Goal: Task Accomplishment & Management: Manage account settings

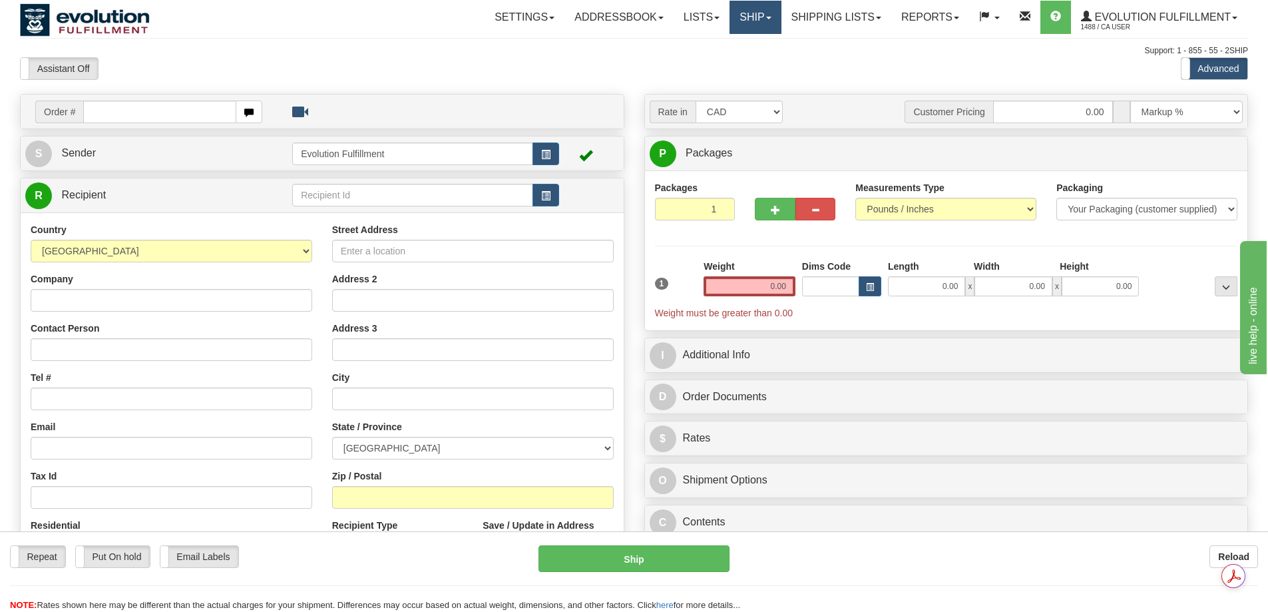
click at [770, 11] on link "Ship" at bounding box center [755, 17] width 51 height 33
click at [740, 67] on span "OnHold / Order Queue" at bounding box center [721, 64] width 94 height 11
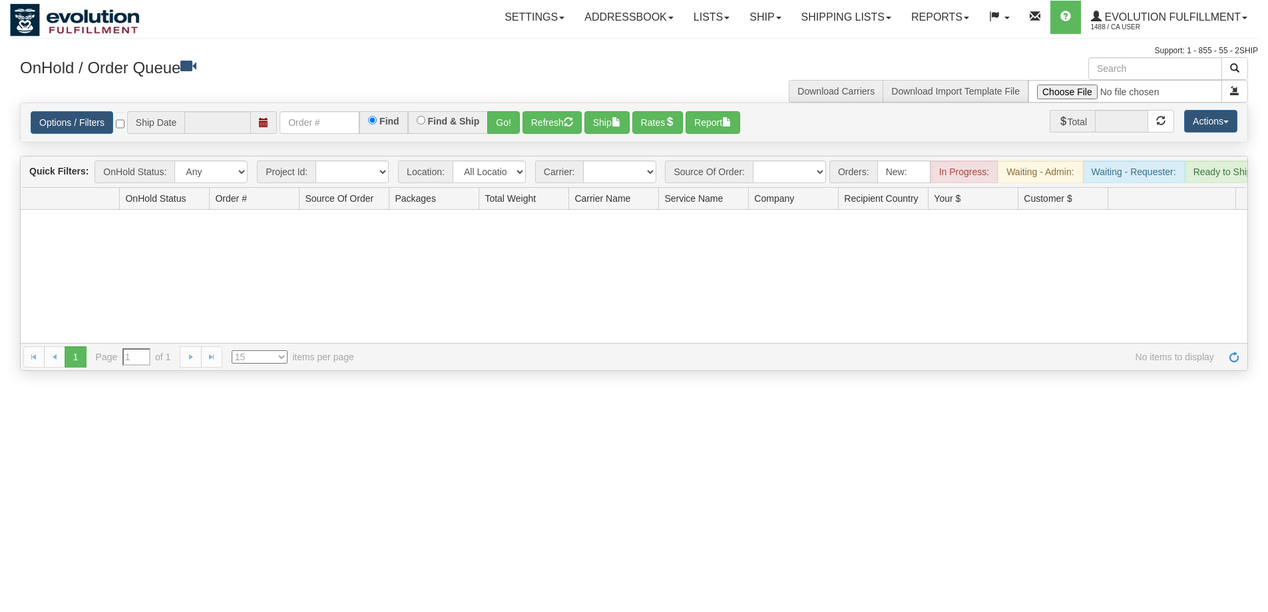
type input "[DATE]"
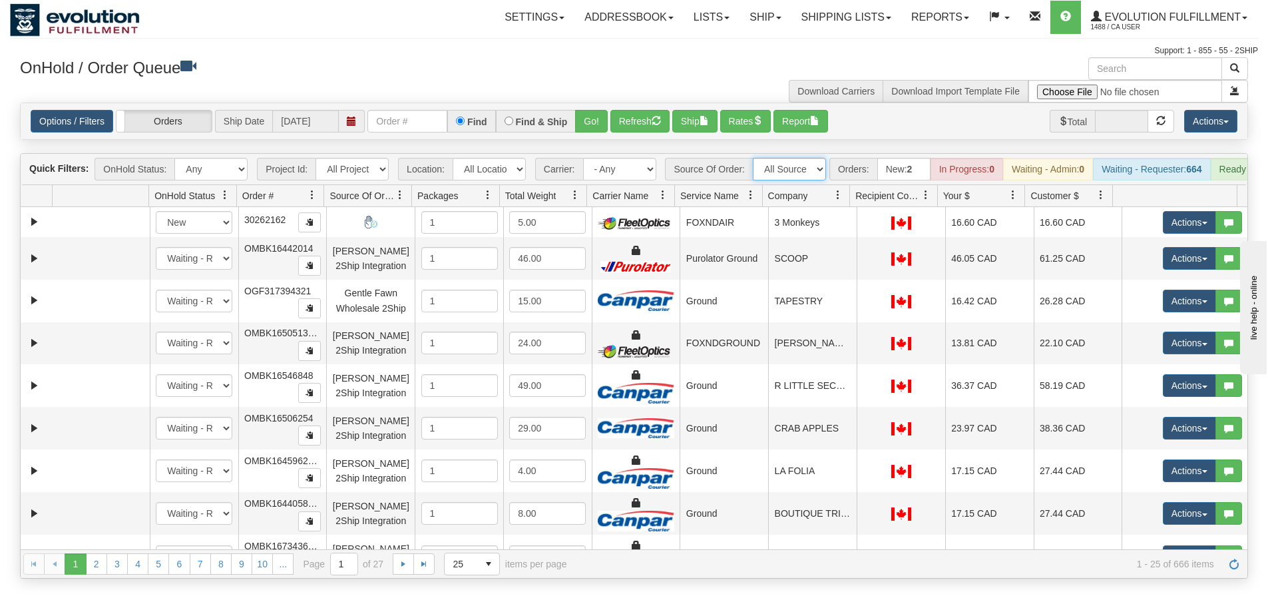
click at [787, 173] on select "All Sources AirBlaster 2Ship Integration Ambler Apparel 2Ship Integration BC [M…" at bounding box center [789, 169] width 73 height 23
select select "Gentle Fawn Ecom 2Ship"
click at [753, 158] on select "All Sources AirBlaster 2Ship Integration Ambler Apparel 2Ship Integration BC [M…" at bounding box center [789, 169] width 73 height 23
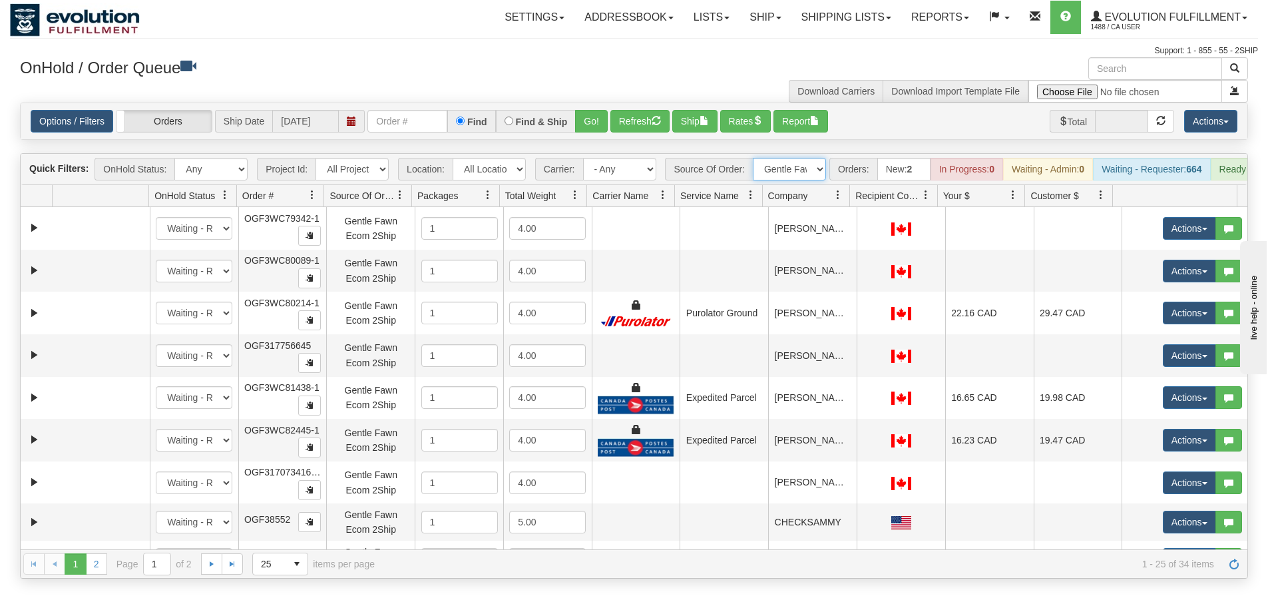
click at [917, 206] on link at bounding box center [926, 195] width 23 height 23
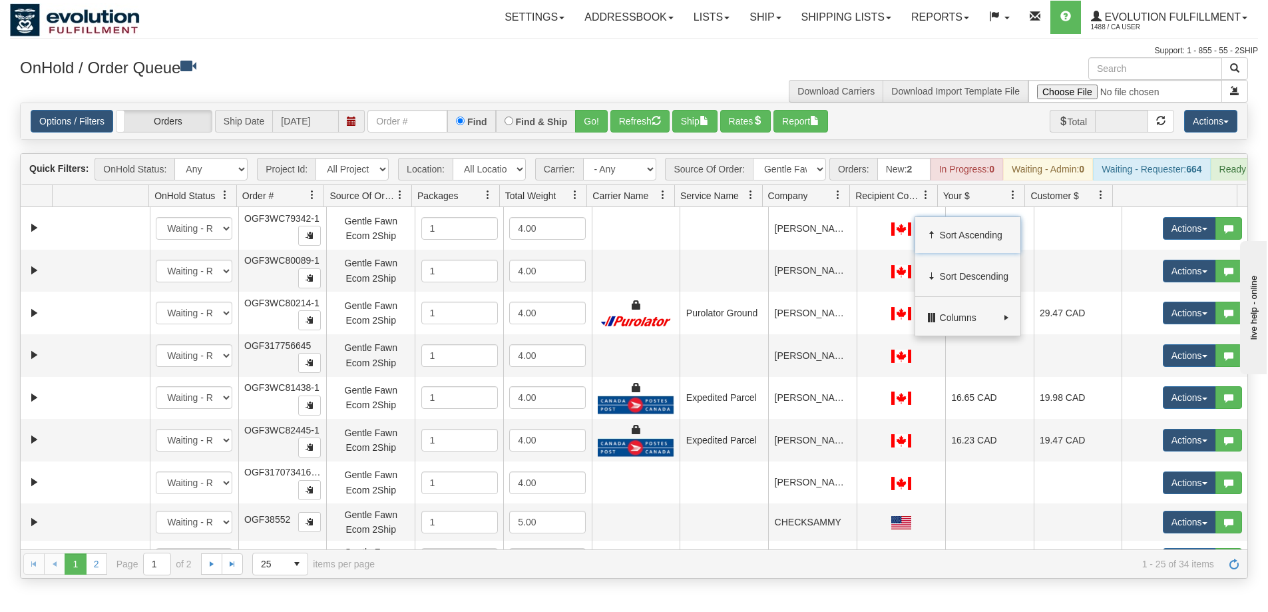
click at [926, 200] on span at bounding box center [926, 195] width 11 height 11
click at [912, 202] on span "Recipient Country" at bounding box center [888, 195] width 65 height 13
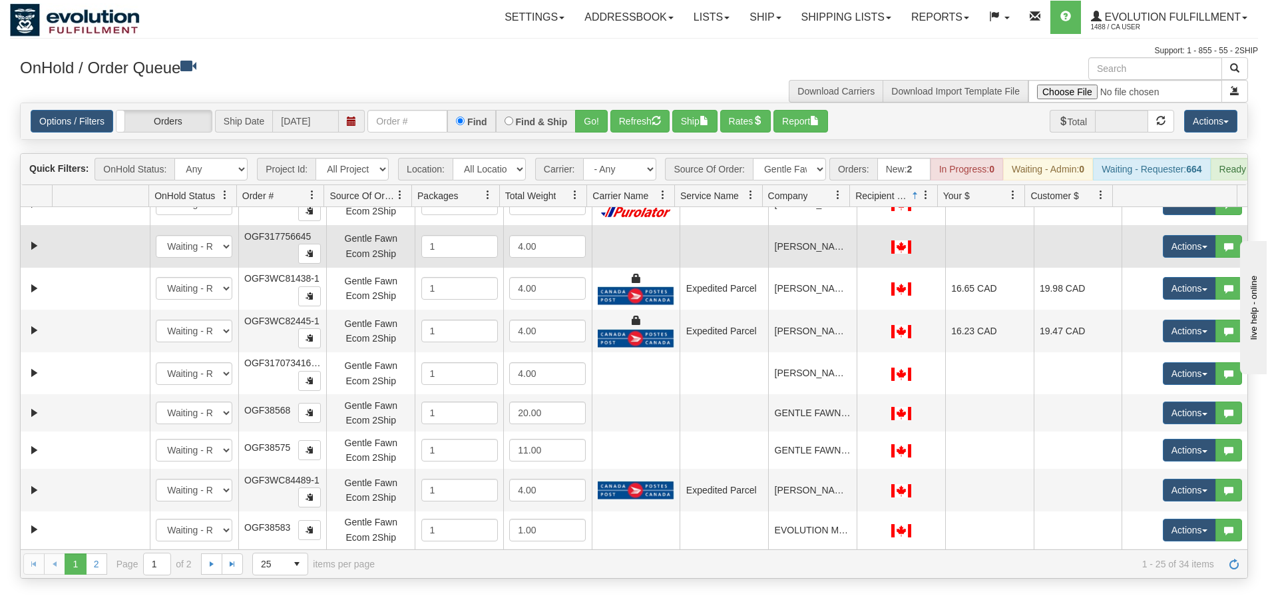
scroll to position [111, 0]
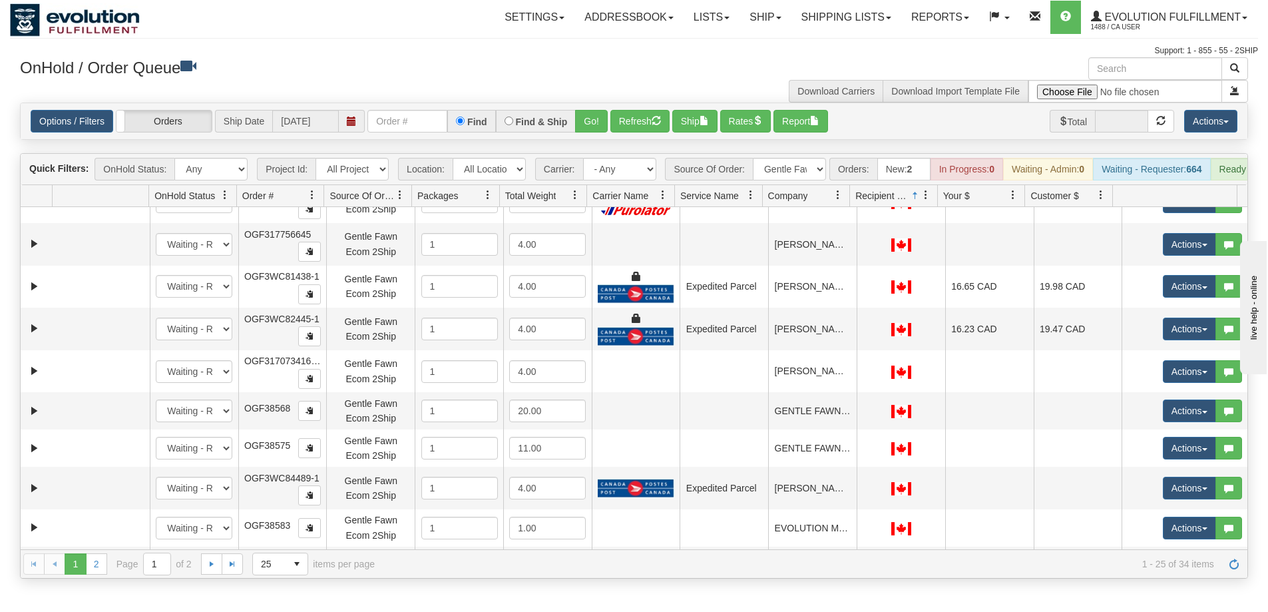
click at [917, 201] on link at bounding box center [926, 195] width 23 height 23
click at [904, 202] on span "Recipient Country" at bounding box center [883, 195] width 55 height 13
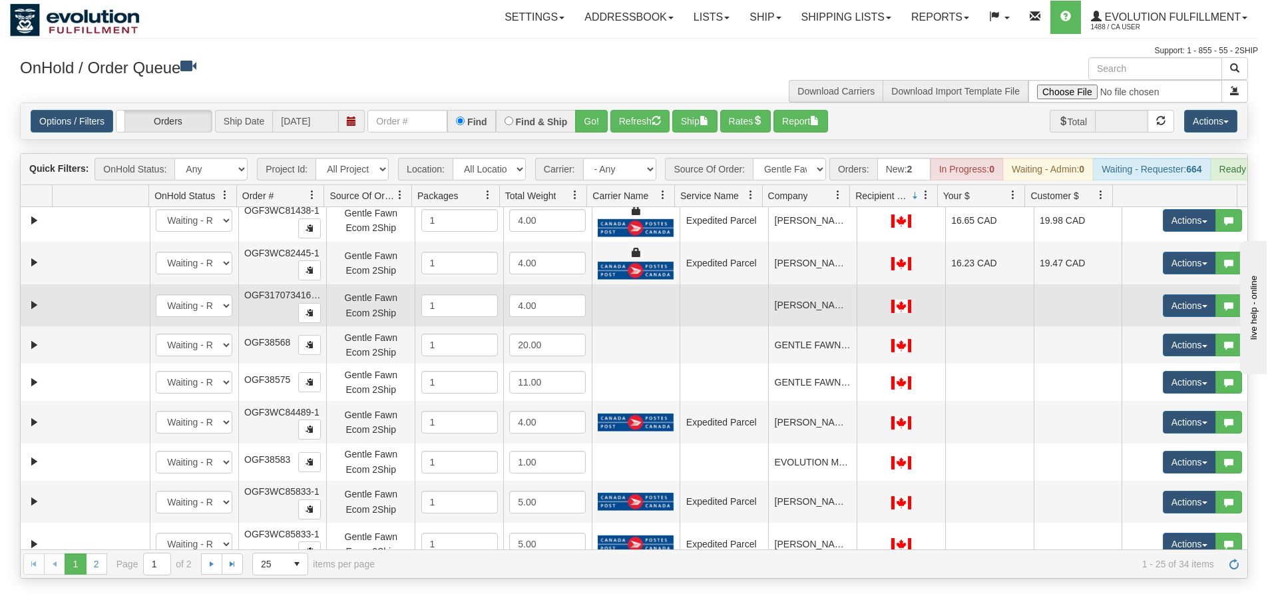
scroll to position [222, 0]
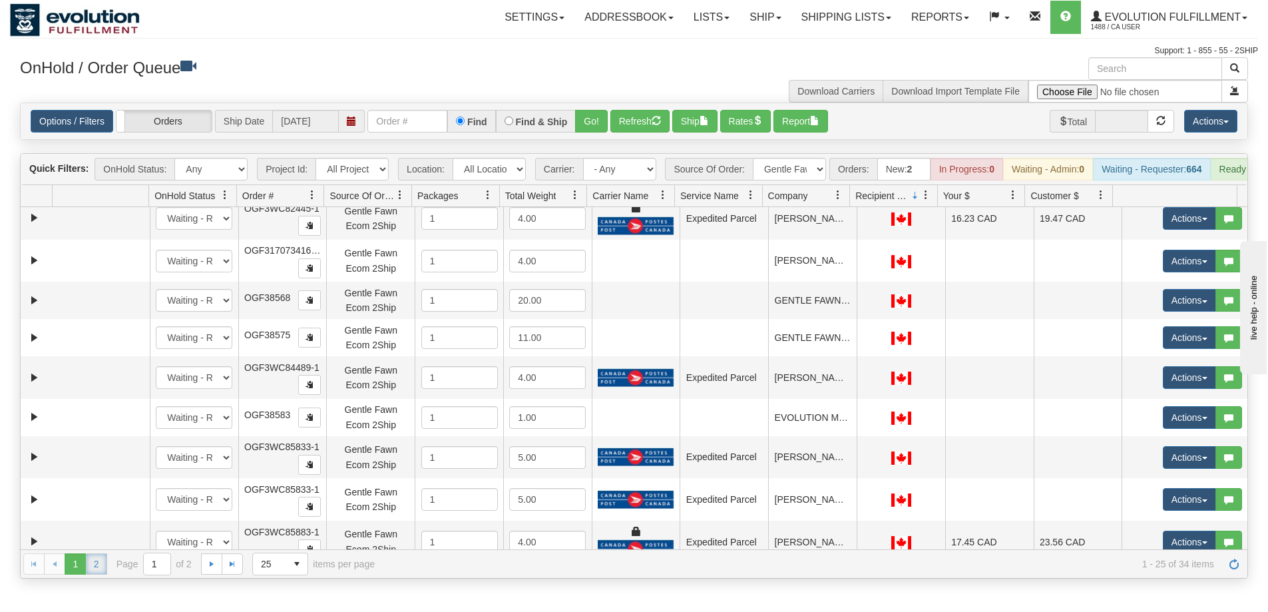
click at [104, 575] on link "2" at bounding box center [96, 563] width 21 height 21
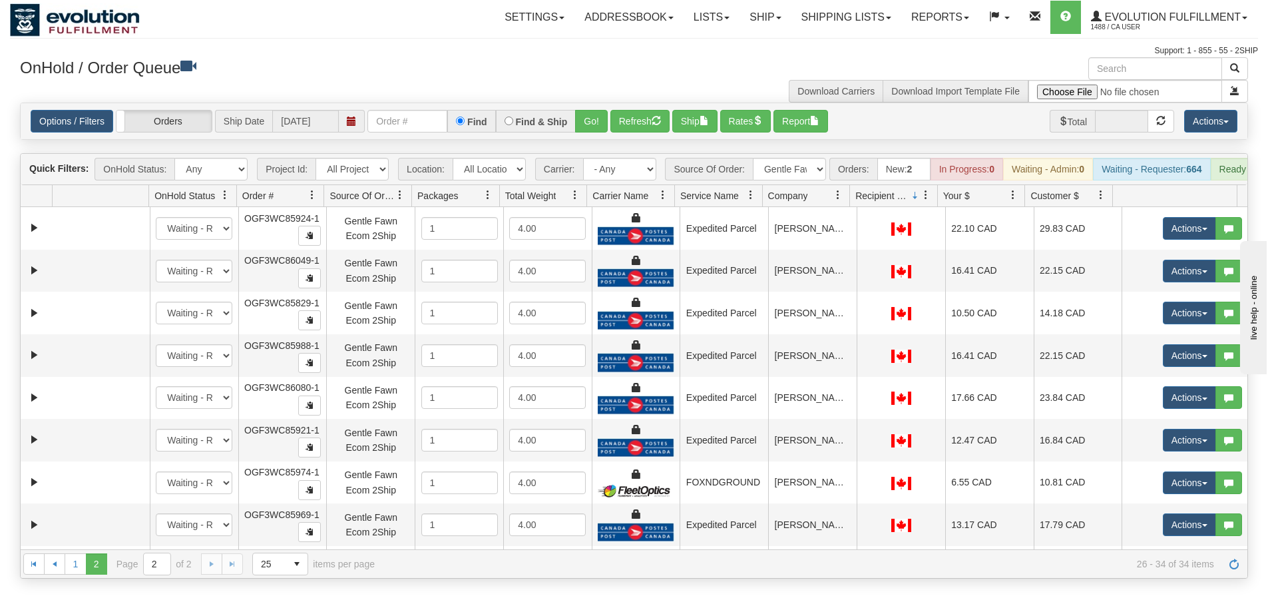
scroll to position [39, 0]
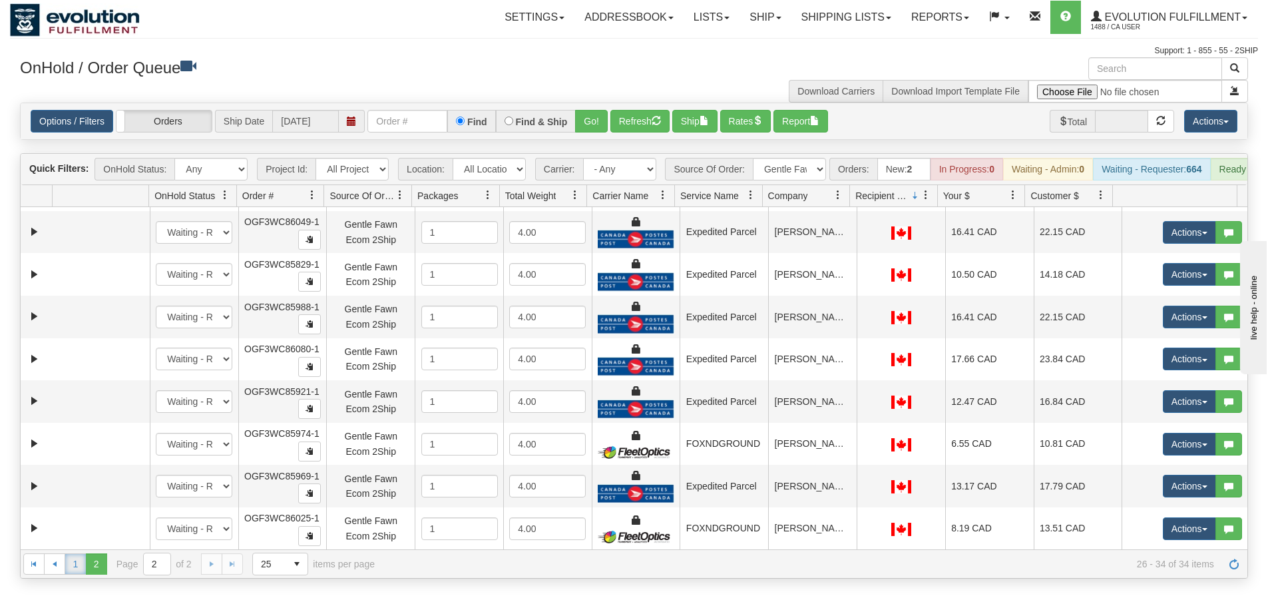
click at [83, 575] on link "1" at bounding box center [75, 563] width 21 height 21
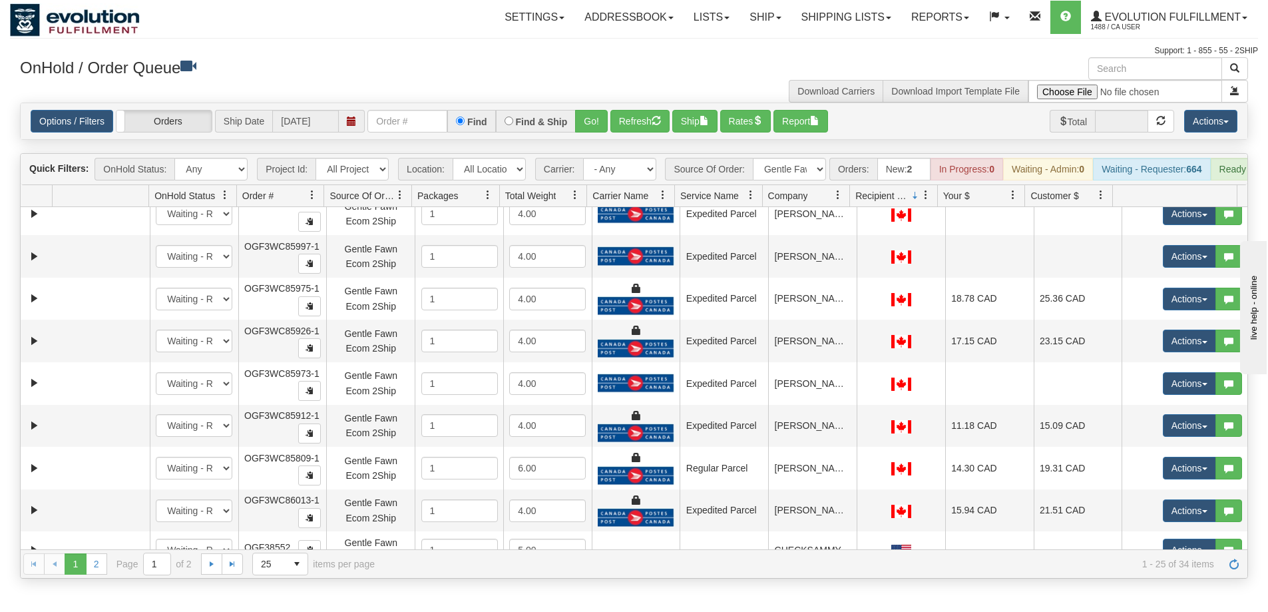
scroll to position [696, 0]
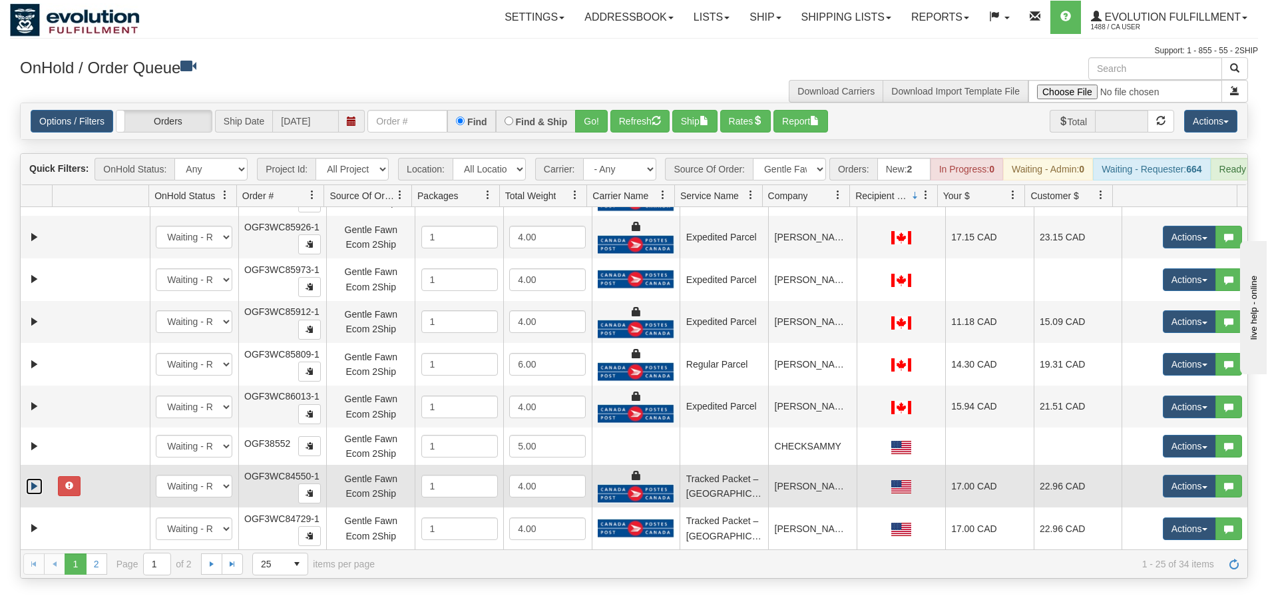
click at [33, 493] on link "Expand" at bounding box center [34, 486] width 17 height 17
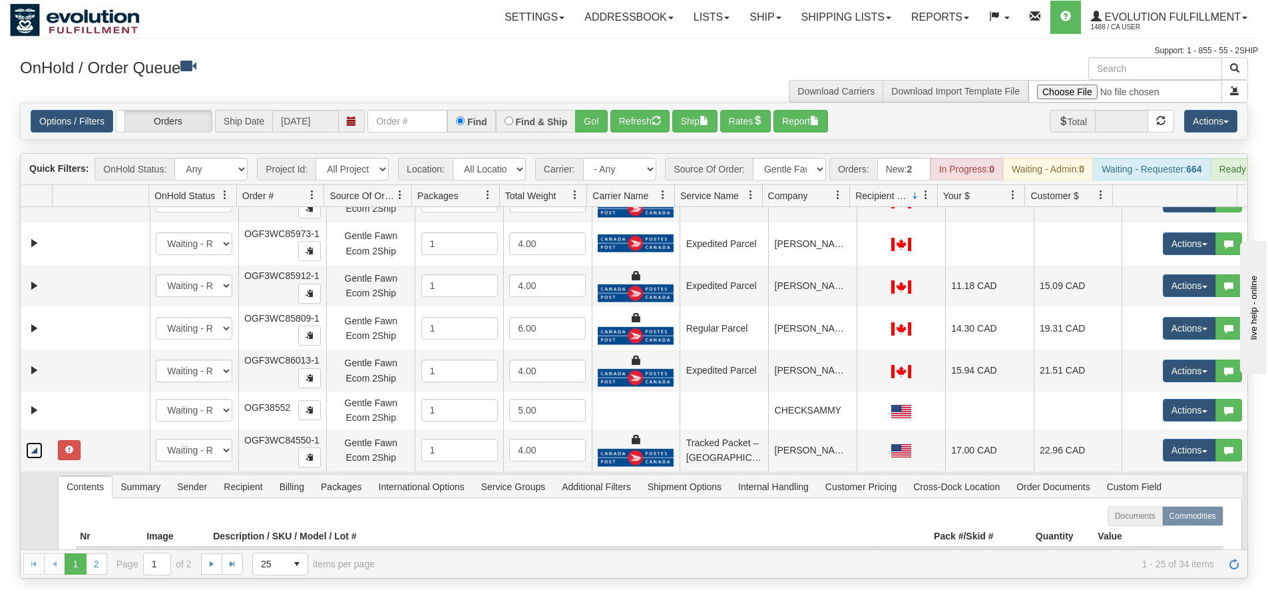
scroll to position [868, 0]
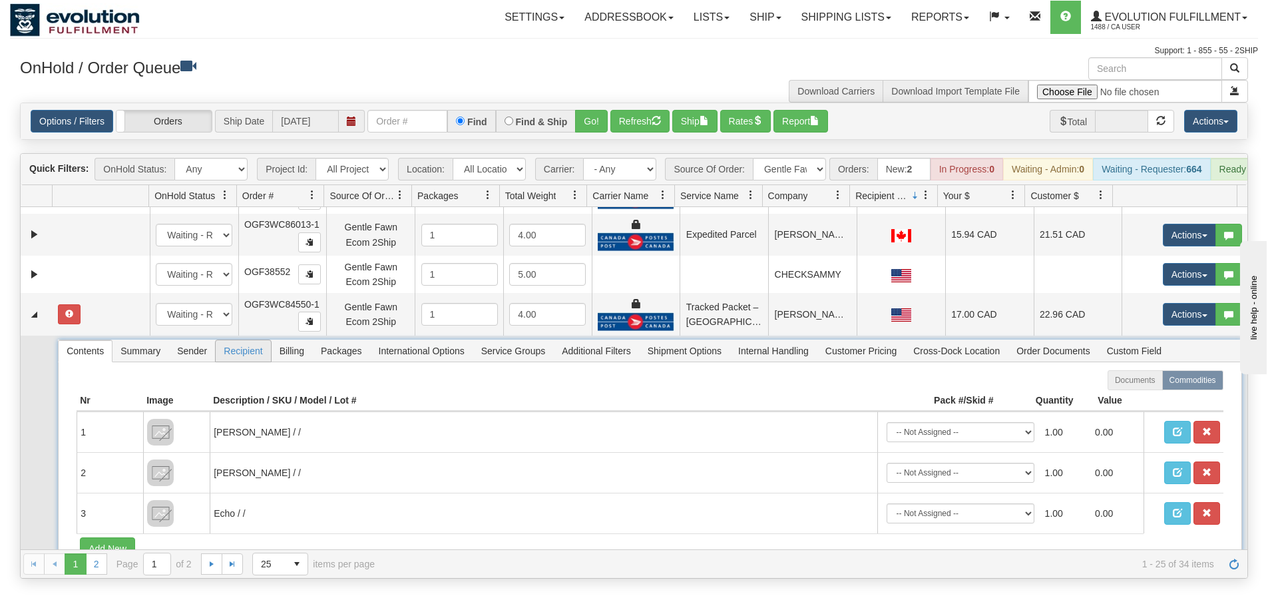
click at [221, 362] on span "Recipient" at bounding box center [243, 350] width 55 height 21
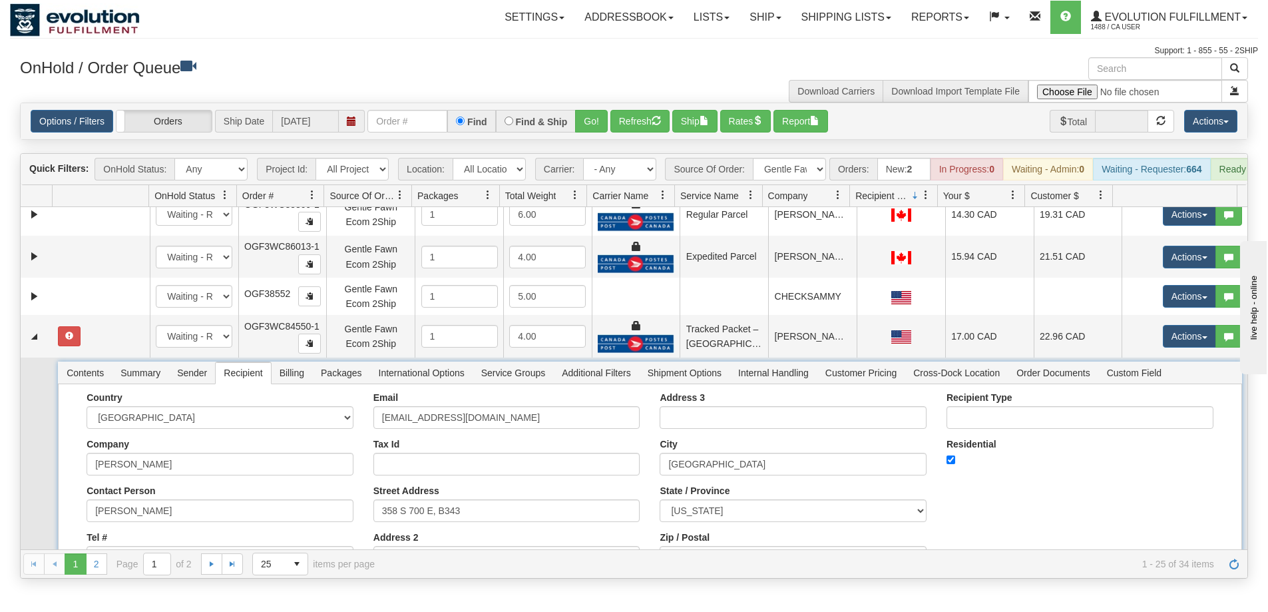
scroll to position [957, 0]
